Goal: Information Seeking & Learning: Learn about a topic

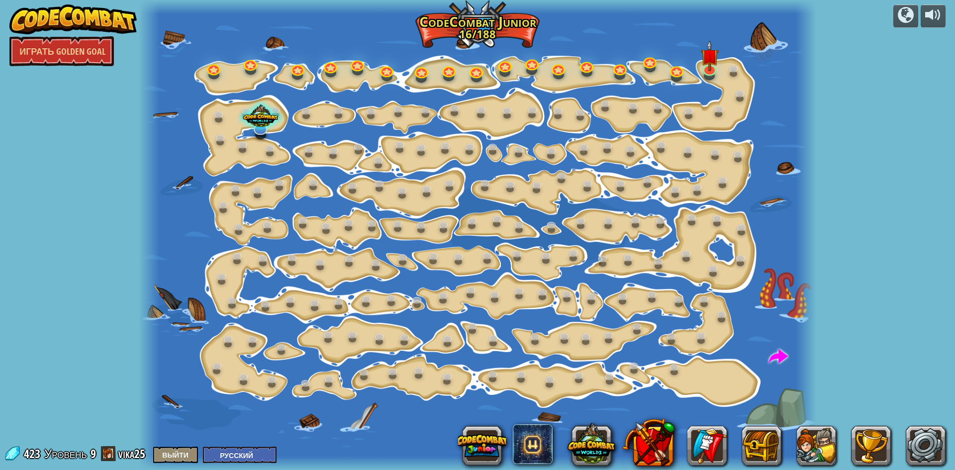
select select "ru"
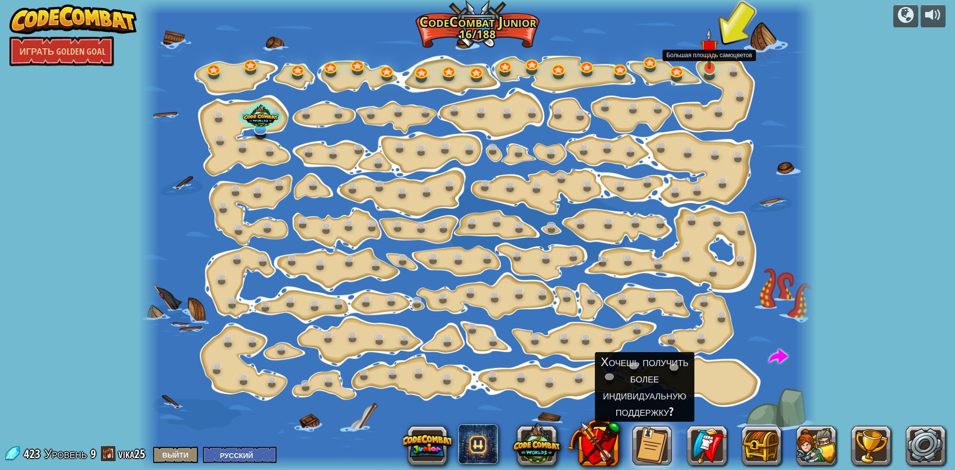
click at [711, 69] on img at bounding box center [709, 48] width 18 height 41
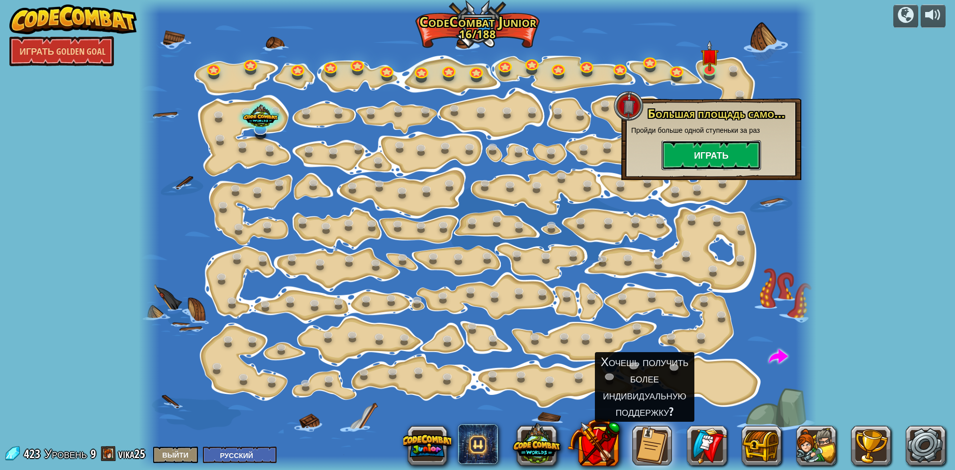
click at [716, 147] on button "Играть" at bounding box center [711, 155] width 99 height 30
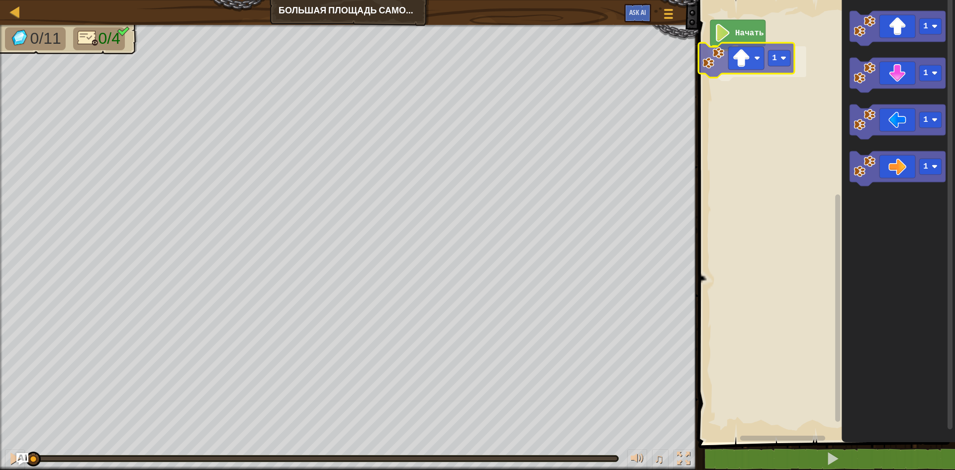
click at [755, 65] on div "Начать 1 1 1 1 1 1" at bounding box center [825, 218] width 260 height 447
click at [792, 63] on image "Рабочая область Blockly" at bounding box center [795, 62] width 6 height 6
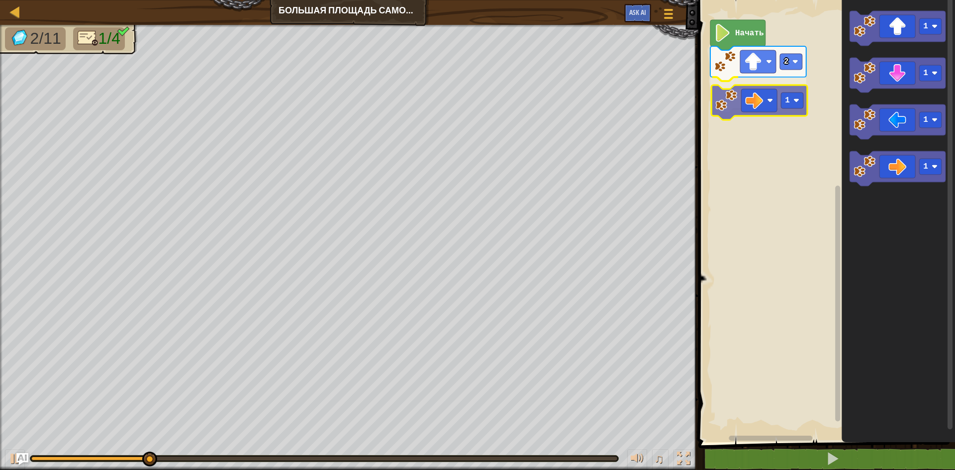
click at [741, 97] on div "Начать 2 1 1 1 1 1 1" at bounding box center [825, 218] width 260 height 447
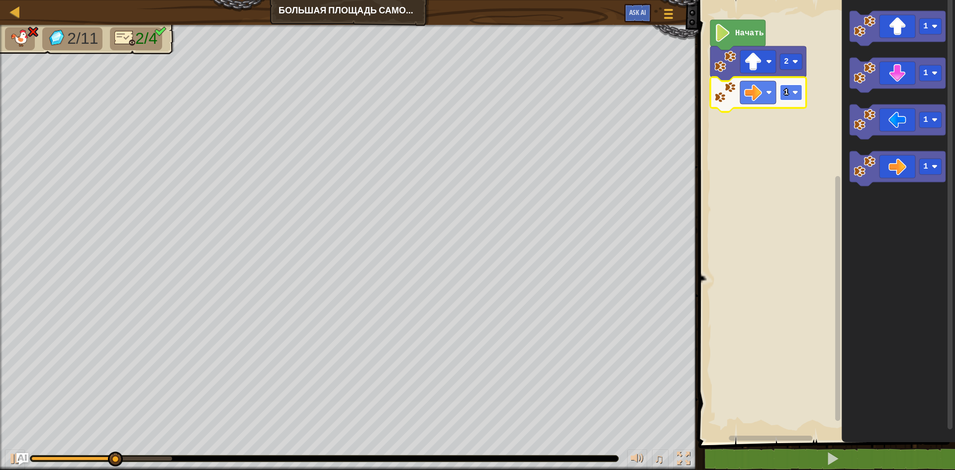
click at [794, 93] on image "Рабочая область Blockly" at bounding box center [795, 93] width 6 height 6
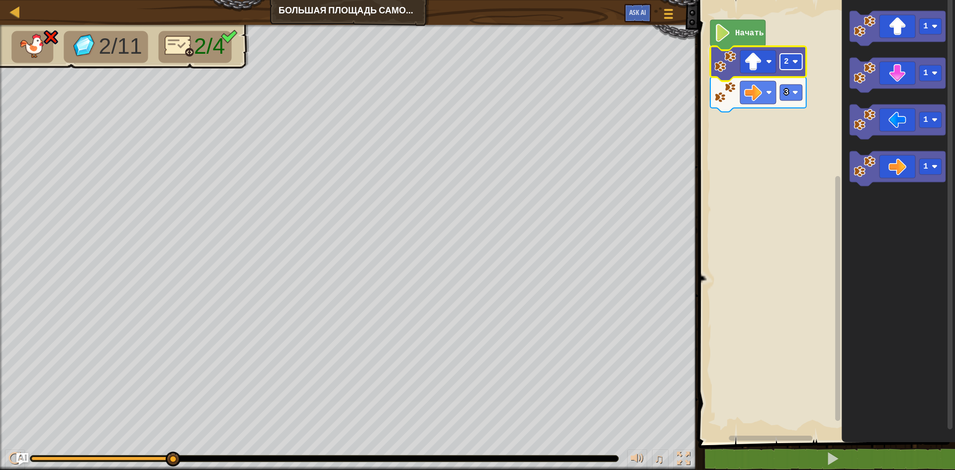
click at [783, 63] on rect "Рабочая область Blockly" at bounding box center [791, 62] width 22 height 16
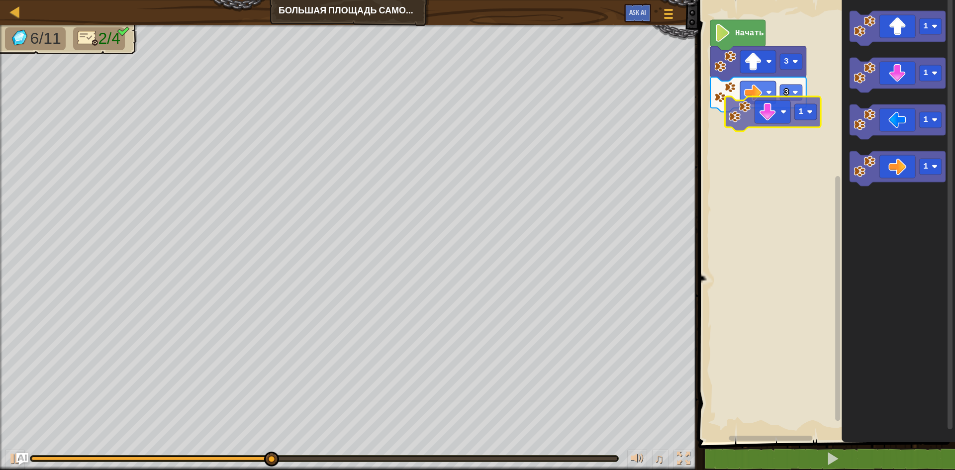
click at [754, 126] on div "Начать 3 3 1 1 1 1 1" at bounding box center [825, 218] width 260 height 447
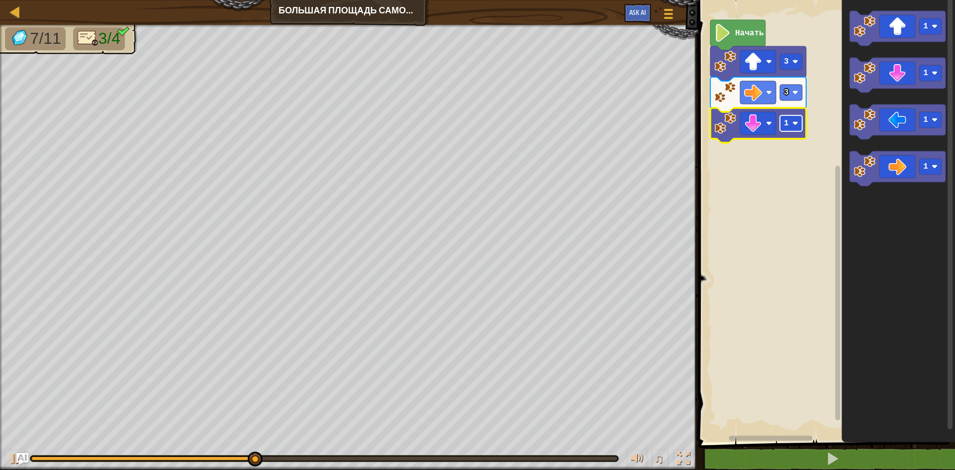
click at [794, 121] on image "Рабочая область Blockly" at bounding box center [795, 123] width 6 height 6
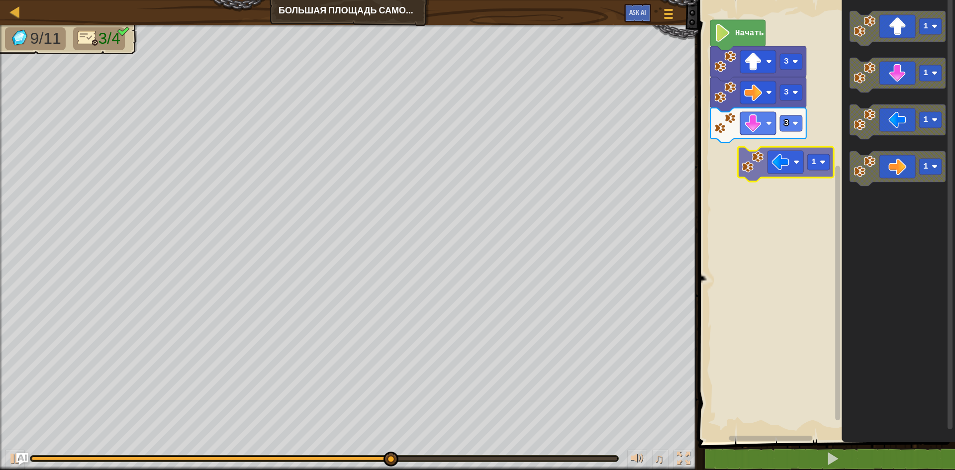
click at [740, 171] on div "Начать 3 3 3 1 1 1 1 1" at bounding box center [825, 218] width 260 height 447
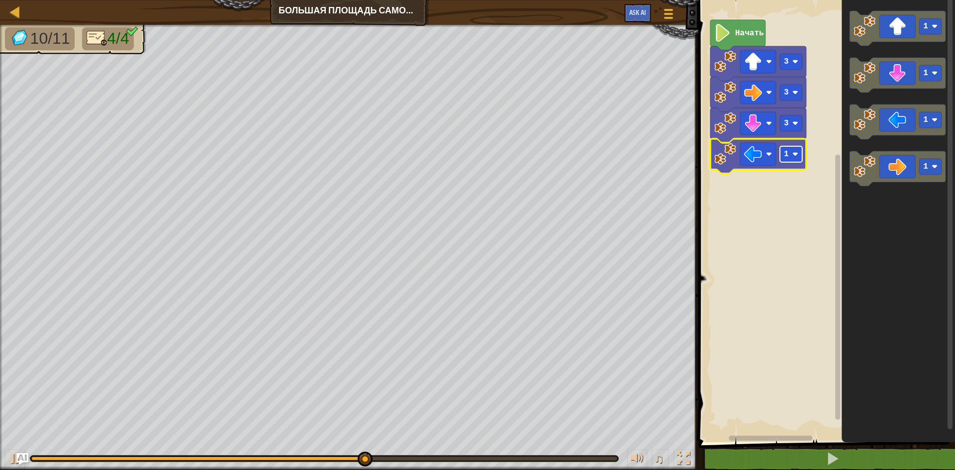
click at [792, 158] on rect "Рабочая область Blockly" at bounding box center [791, 154] width 22 height 16
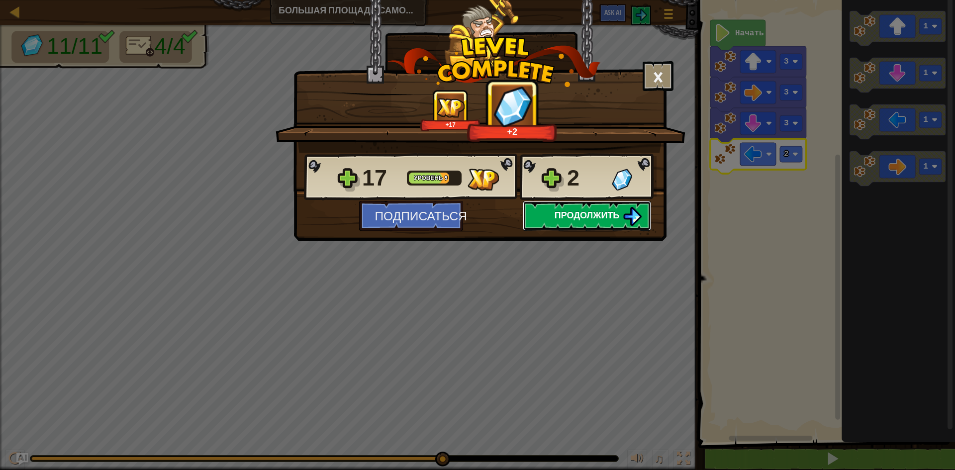
click at [637, 207] on img at bounding box center [632, 216] width 19 height 19
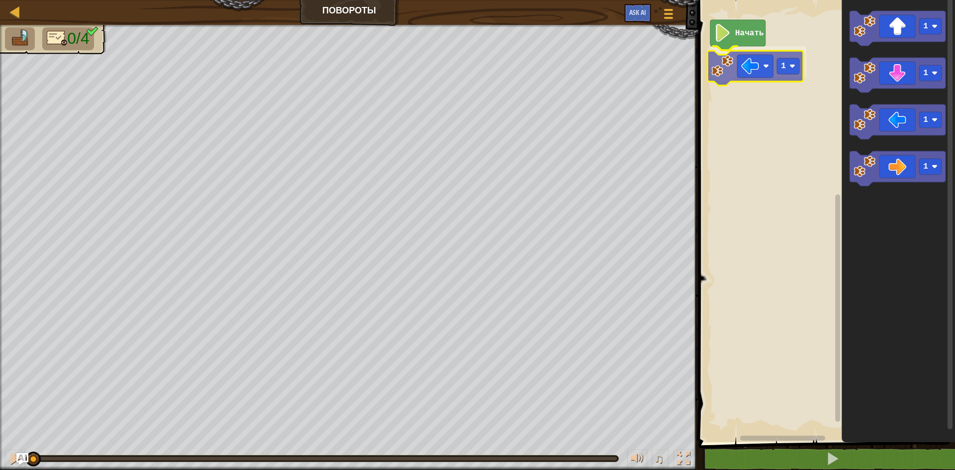
click at [747, 69] on div "Начать 1 1 1 1 1 1" at bounding box center [825, 218] width 260 height 447
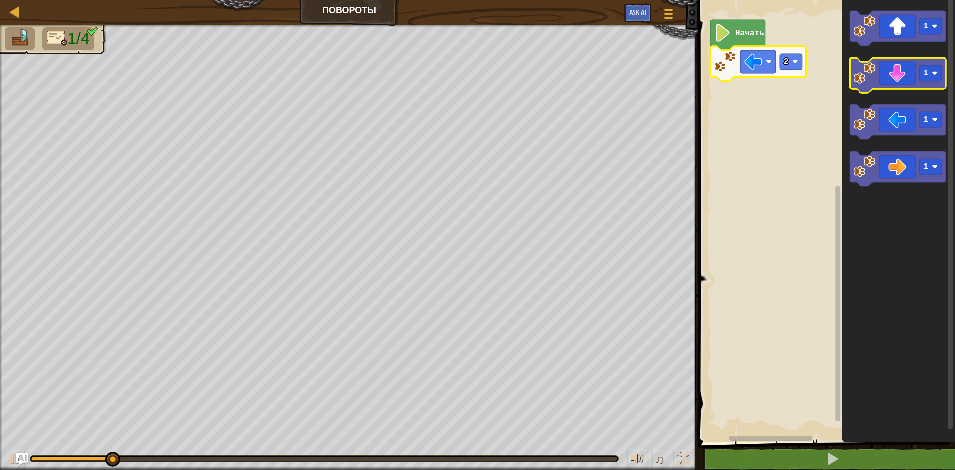
click at [889, 79] on icon "Рабочая область Blockly" at bounding box center [898, 75] width 96 height 35
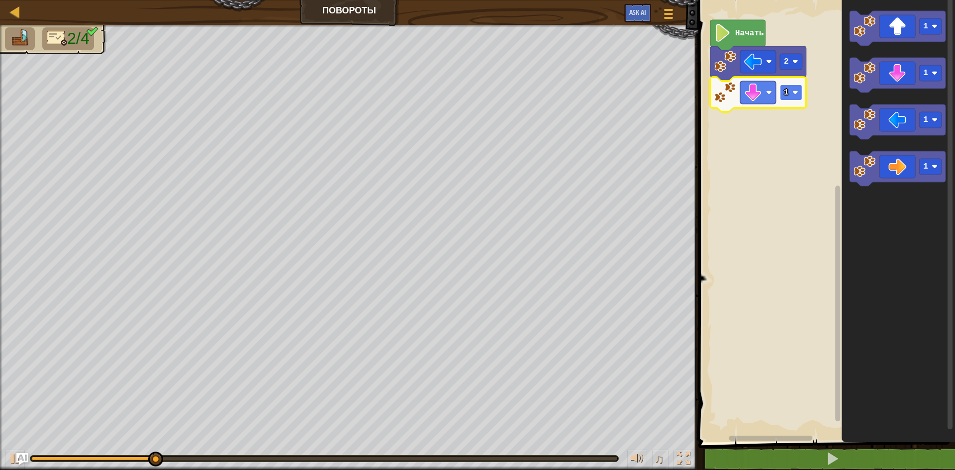
click at [788, 96] on text "1" at bounding box center [786, 92] width 5 height 9
click at [902, 167] on icon "Рабочая область Blockly" at bounding box center [898, 168] width 96 height 35
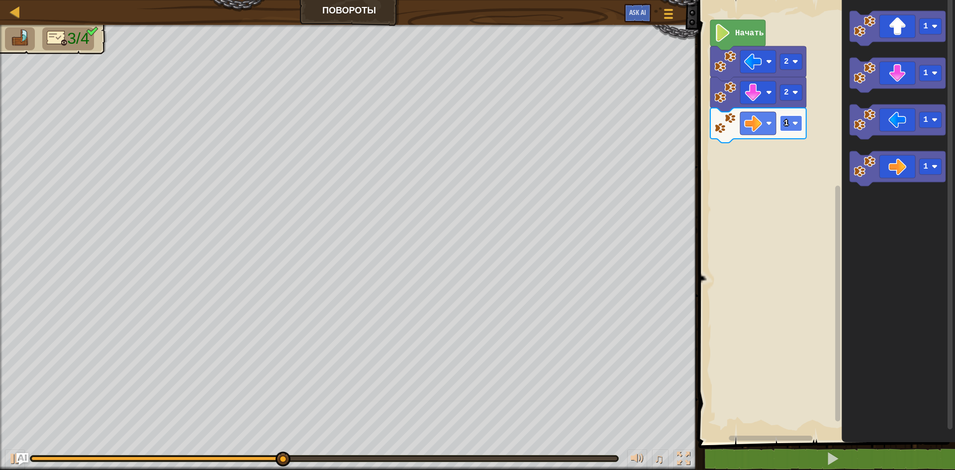
click at [783, 127] on rect "Рабочая область Blockly" at bounding box center [791, 123] width 22 height 16
click at [788, 121] on text "3" at bounding box center [786, 123] width 5 height 9
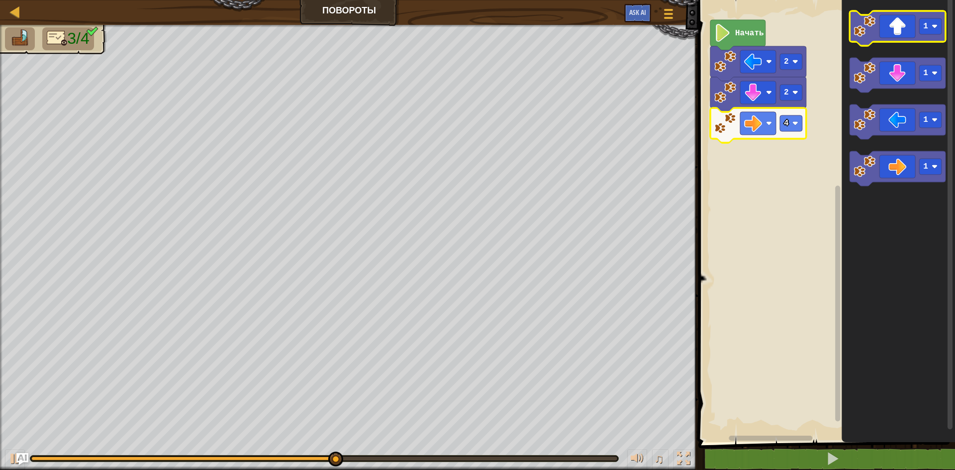
click at [880, 38] on icon "Рабочая область Blockly" at bounding box center [898, 28] width 96 height 35
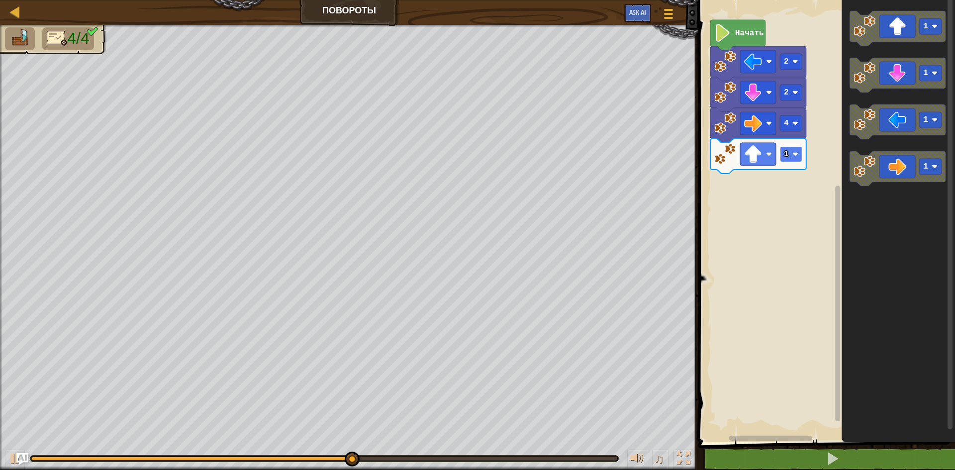
click at [790, 160] on rect "Рабочая область Blockly" at bounding box center [791, 154] width 22 height 16
click at [789, 155] on rect "Рабочая область Blockly" at bounding box center [791, 154] width 22 height 16
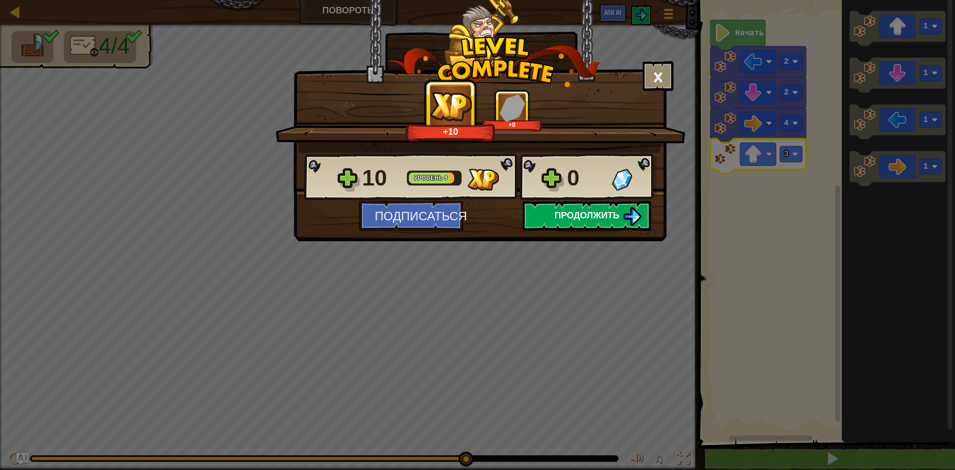
click at [575, 212] on span "Продолжить" at bounding box center [587, 215] width 65 height 12
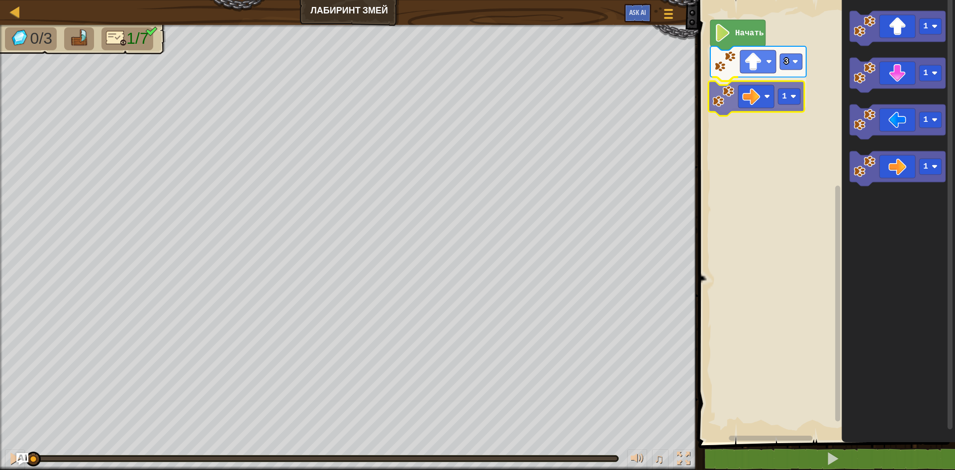
click at [733, 93] on div "3 1 Начать 1 1 1 1 1" at bounding box center [825, 218] width 260 height 447
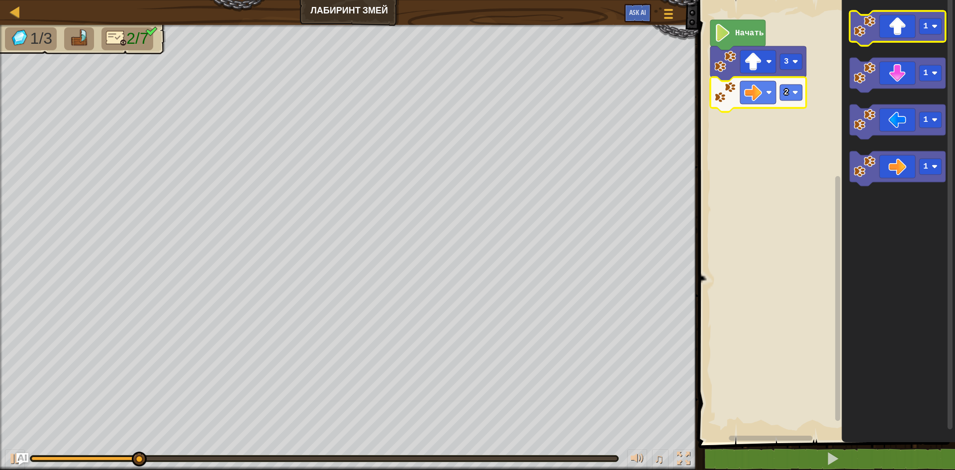
click at [897, 42] on rect "Рабочая область Blockly" at bounding box center [898, 28] width 96 height 35
click at [860, 20] on image "Рабочая область Blockly" at bounding box center [865, 26] width 22 height 22
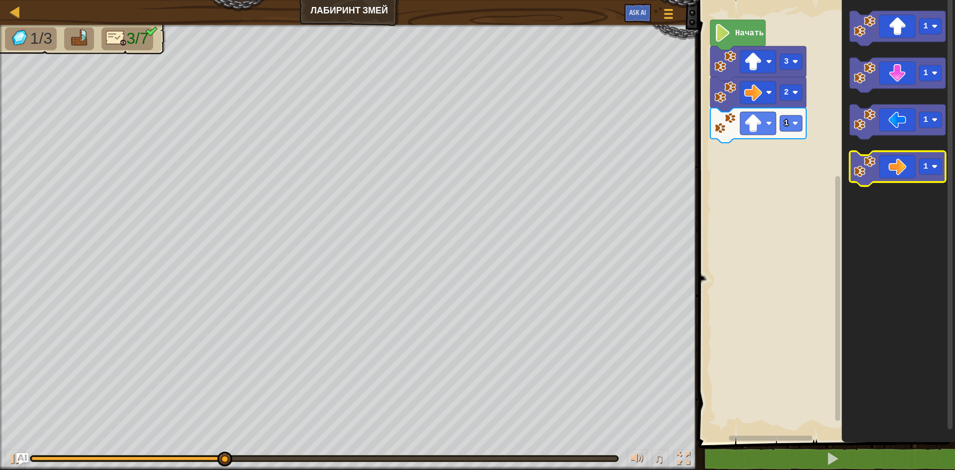
click at [874, 170] on image "Рабочая область Blockly" at bounding box center [865, 167] width 22 height 22
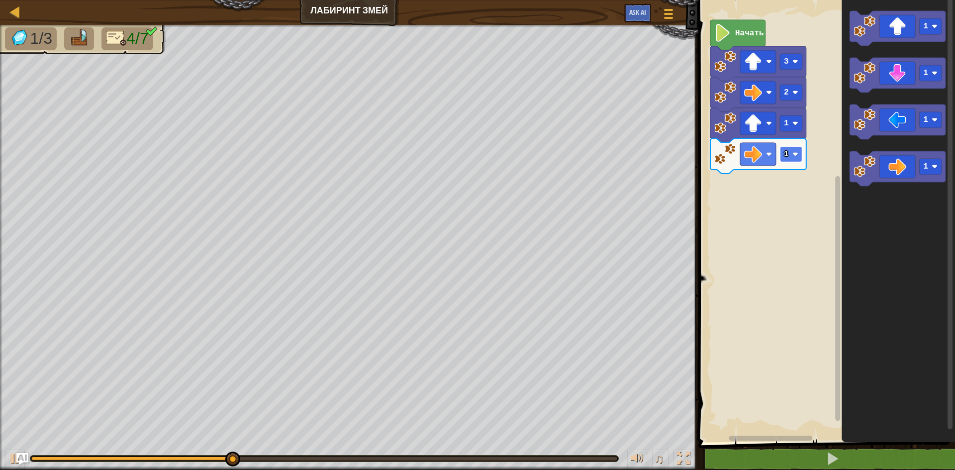
click at [796, 153] on image "Рабочая область Blockly" at bounding box center [795, 154] width 6 height 6
click at [870, 79] on image "Рабочая область Blockly" at bounding box center [865, 73] width 22 height 22
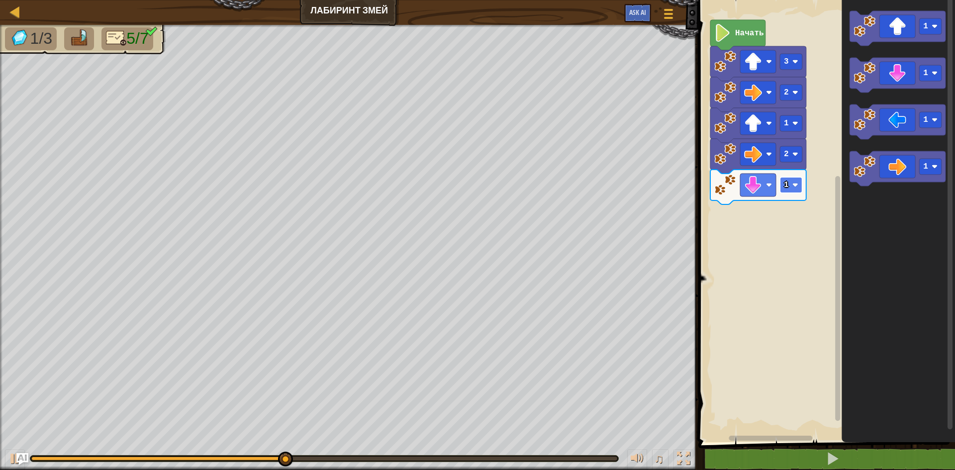
click at [795, 190] on rect "Рабочая область Blockly" at bounding box center [791, 185] width 22 height 16
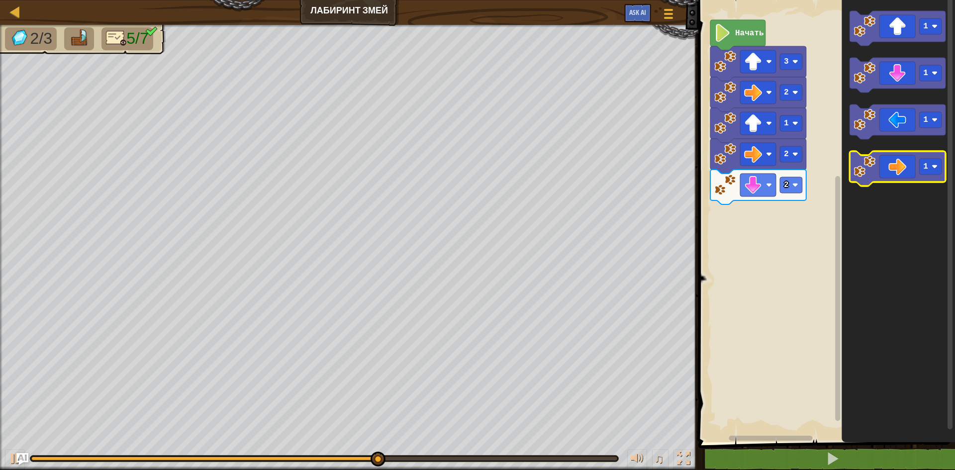
click at [880, 172] on icon "Рабочая область Blockly" at bounding box center [898, 168] width 96 height 35
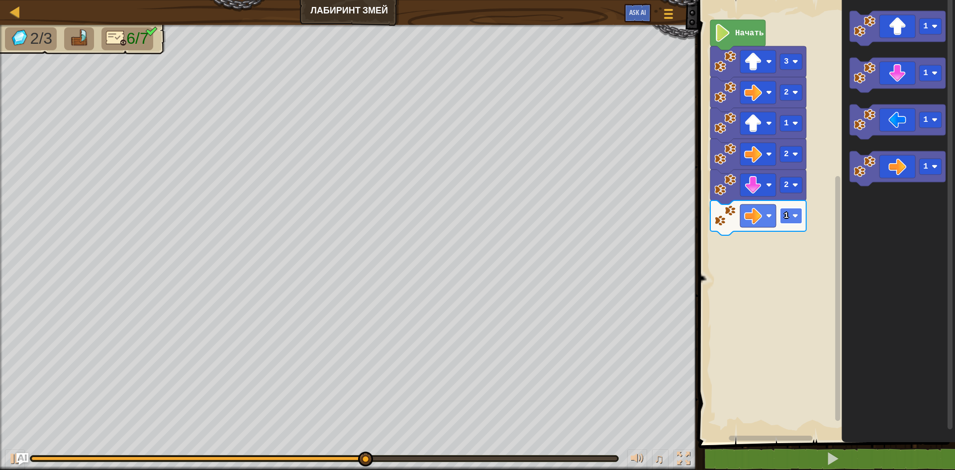
click at [797, 212] on rect "Рабочая область Blockly" at bounding box center [791, 216] width 22 height 16
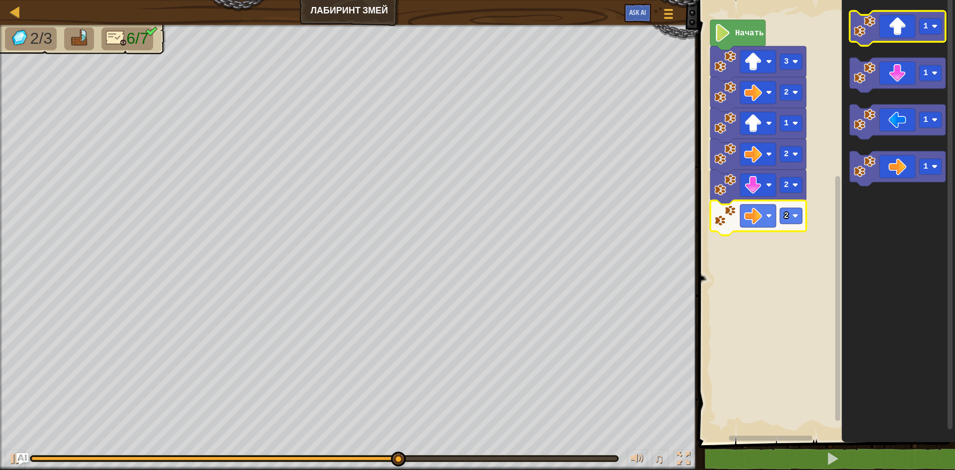
click at [863, 33] on image "Рабочая область Blockly" at bounding box center [865, 26] width 22 height 22
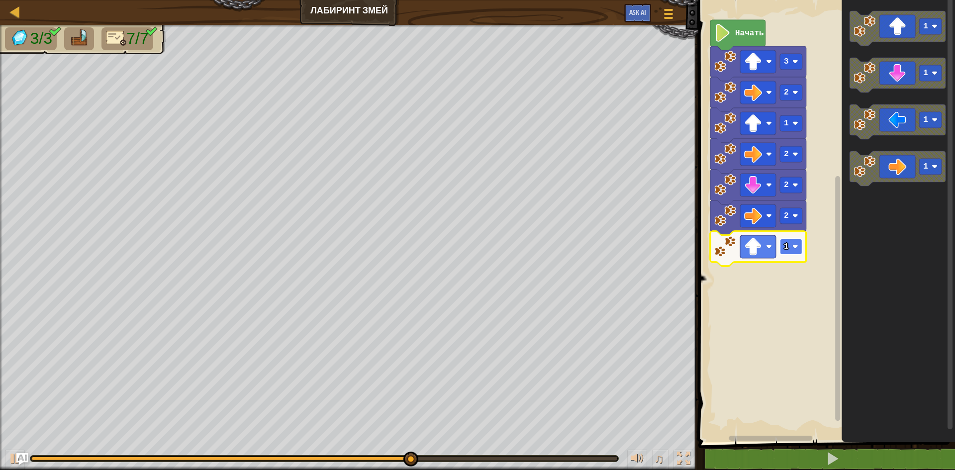
click at [789, 245] on rect "Рабочая область Blockly" at bounding box center [791, 247] width 22 height 16
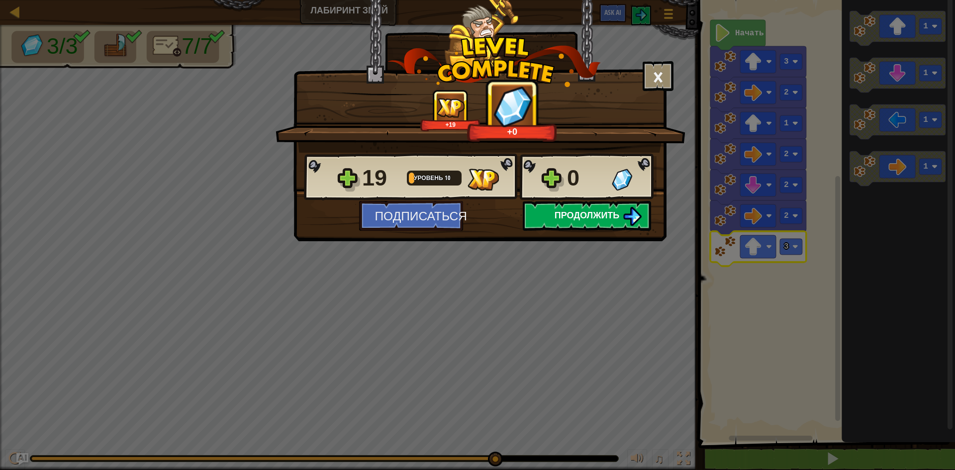
click at [593, 211] on span "Продолжить" at bounding box center [587, 215] width 65 height 12
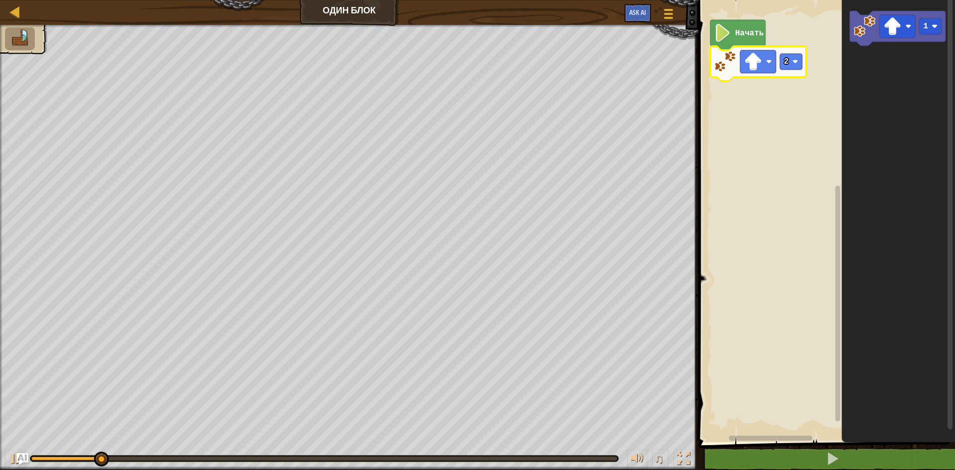
click at [872, 61] on icon "Рабочая область Blockly" at bounding box center [898, 218] width 113 height 447
click at [872, 107] on icon "Рабочая область Blockly" at bounding box center [898, 218] width 113 height 447
click at [772, 199] on rect "Рабочая область Blockly" at bounding box center [825, 218] width 260 height 447
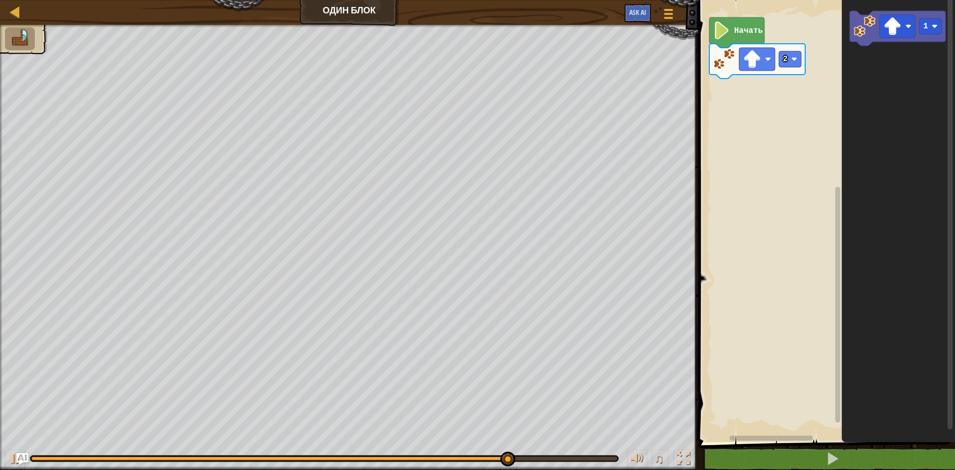
click at [731, 439] on rect "Рабочая область Blockly" at bounding box center [772, 438] width 84 height 5
click at [766, 370] on rect "Рабочая область Blockly" at bounding box center [825, 218] width 260 height 447
click at [891, 95] on icon "Рабочая область Blockly" at bounding box center [898, 218] width 113 height 447
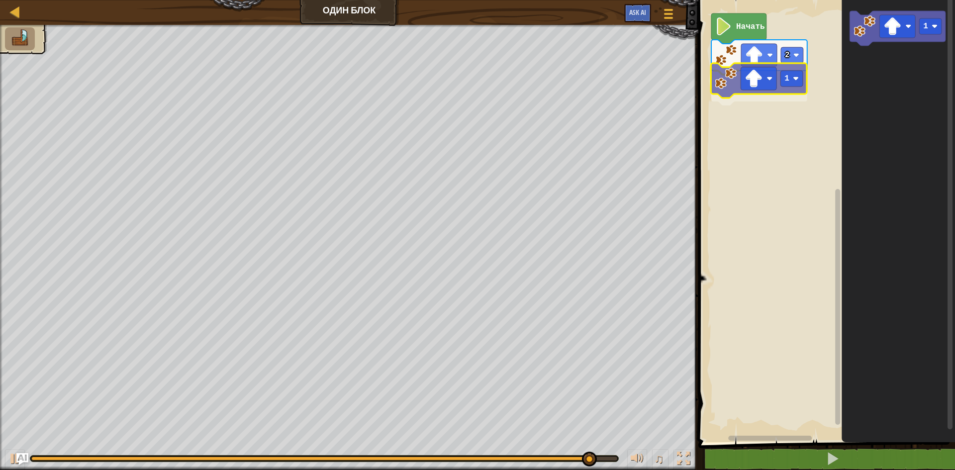
click at [718, 106] on div "Начать 2 1 1 1" at bounding box center [825, 218] width 260 height 447
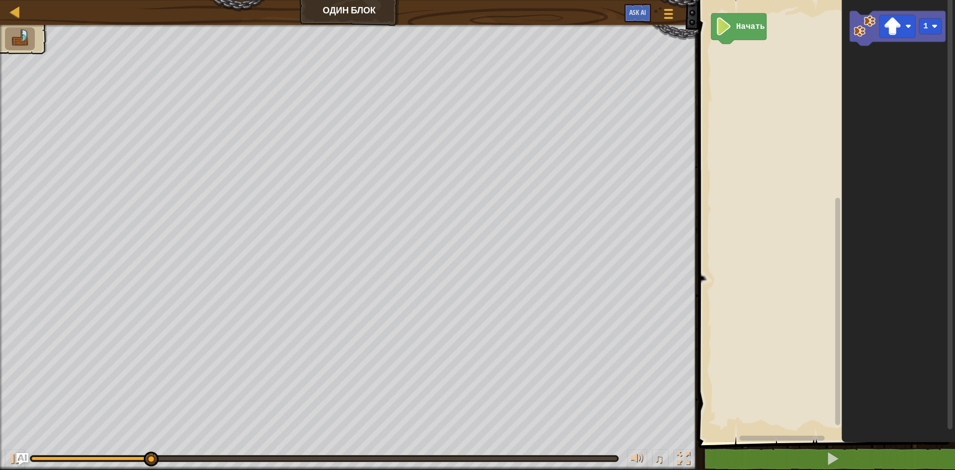
click at [27, 44] on img at bounding box center [19, 37] width 21 height 17
